Goal: Find specific page/section: Find specific page/section

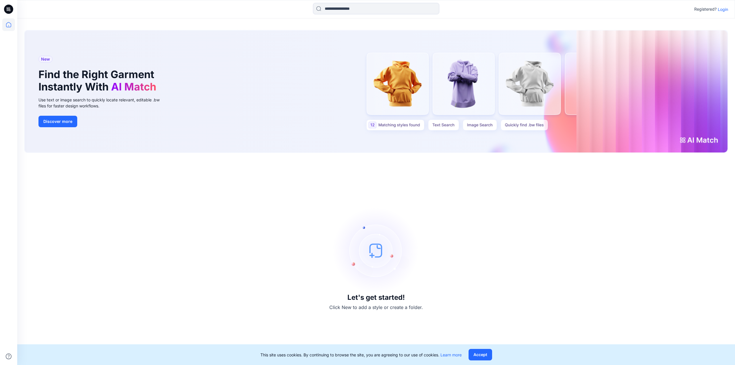
click at [721, 8] on p "Login" at bounding box center [722, 9] width 10 height 6
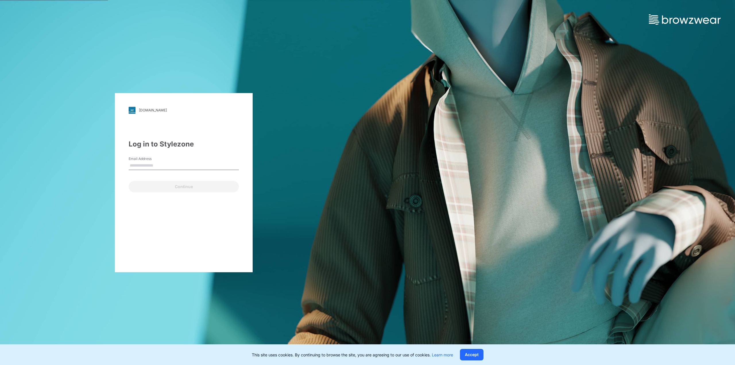
type input "**********"
click at [152, 183] on button "Continue" at bounding box center [184, 186] width 110 height 11
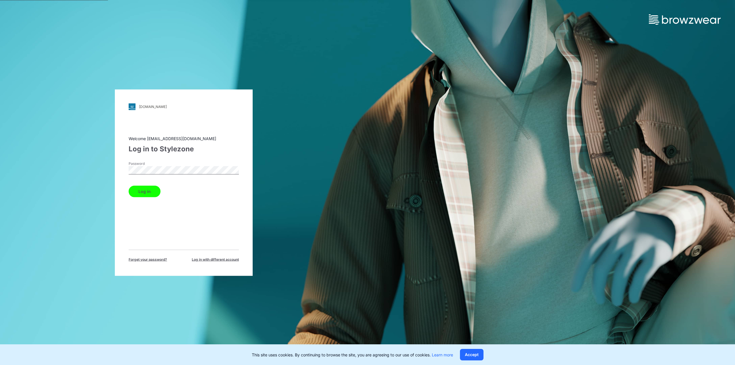
click at [140, 193] on button "Log in" at bounding box center [145, 190] width 32 height 11
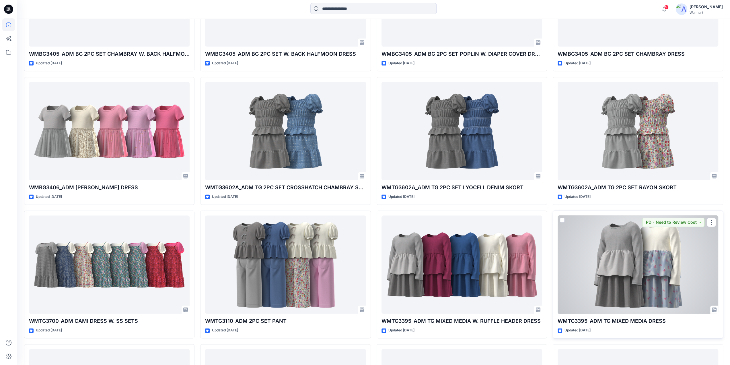
scroll to position [1072, 0]
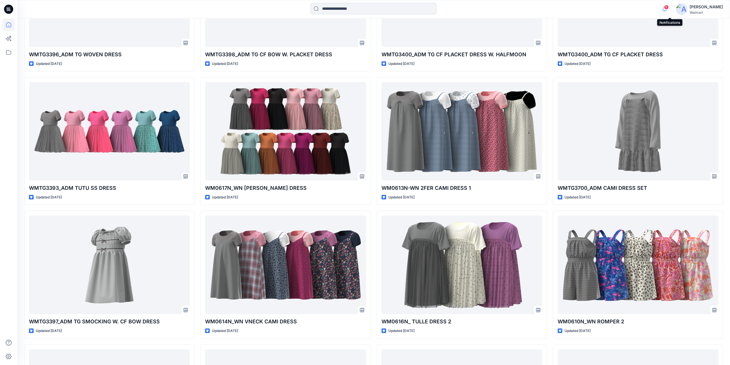
click at [667, 9] on icon "button" at bounding box center [665, 9] width 4 height 4
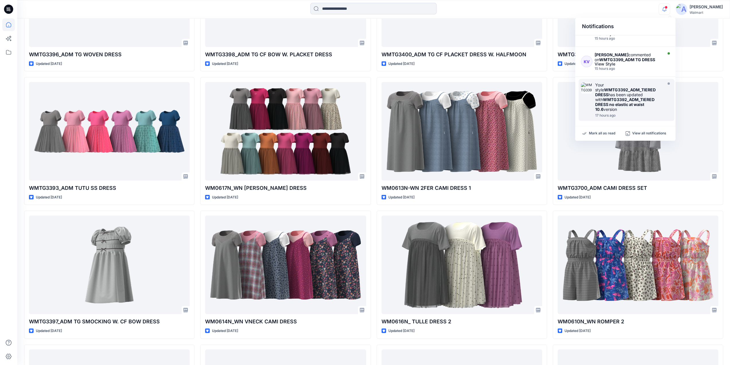
scroll to position [0, 0]
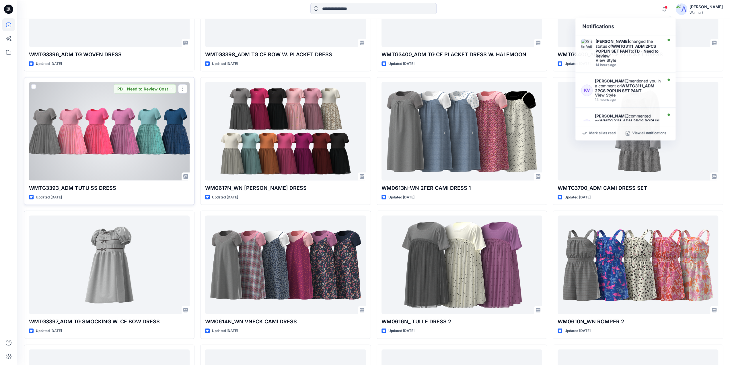
click at [108, 127] on div at bounding box center [109, 131] width 161 height 98
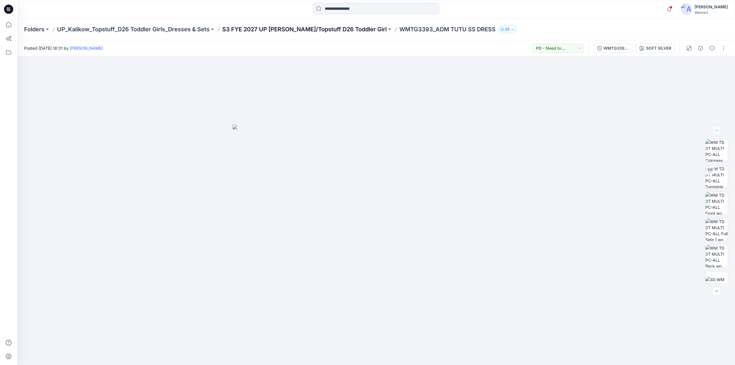
click at [283, 27] on p "S3 FYE 2027 UP [PERSON_NAME]/Topstuff D26 Toddler Girl" at bounding box center [304, 29] width 164 height 8
